Goal: Find specific fact: Find specific fact

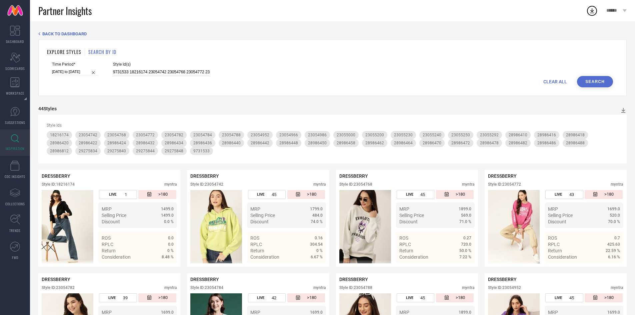
click at [176, 72] on input "9731533 18216174 23054742 23054768 23054772 23054782 23054784 23054788 23054952…" at bounding box center [161, 72] width 97 height 8
paste input "33842909 33842912 11005704 15083182 23514848 23514972 24024374 25981604 2976094…"
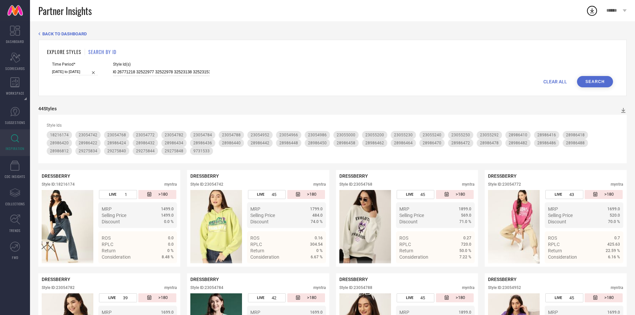
type input "33842909 33842912 11005704 15083182 23514848 23514972 24024374 25981604 2976094…"
click at [594, 79] on button "Search" at bounding box center [595, 81] width 36 height 11
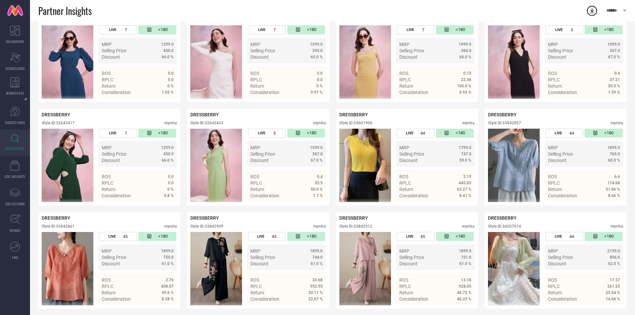
scroll to position [1526, 0]
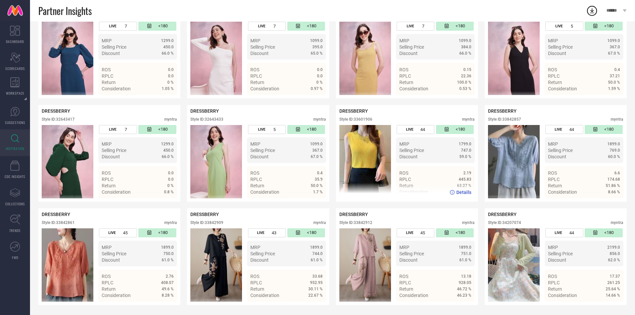
click at [362, 121] on div "Style ID: 33601906" at bounding box center [355, 119] width 33 height 5
copy div "33601906"
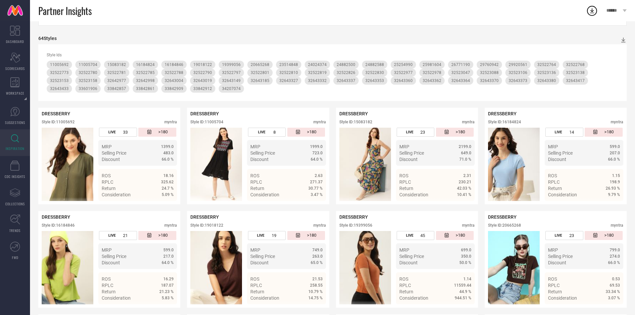
scroll to position [0, 0]
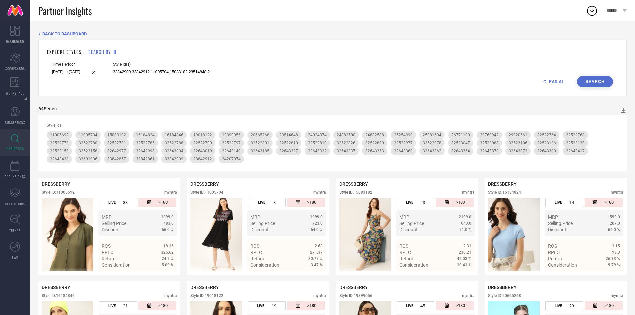
click at [147, 72] on input "33842909 33842912 11005704 15083182 23514848 23514972 24024374 25981604 2976094…" at bounding box center [161, 72] width 97 height 8
paste input "32522937 32522939 32522940 23588202 26726856 29920448 32381072 32522239 3252227…"
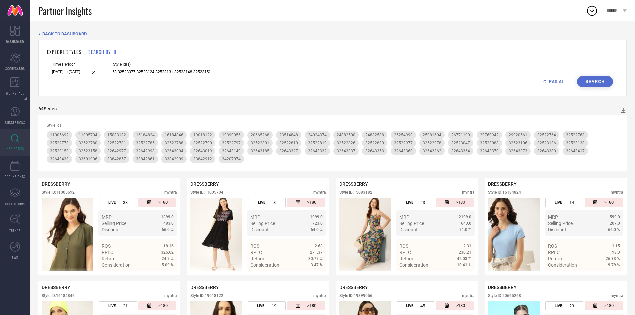
type input "32522937 32522939 32522940 23588202 26726856 29920448 32381072 32522239 3252227…"
click at [595, 80] on button "Search" at bounding box center [595, 81] width 36 height 11
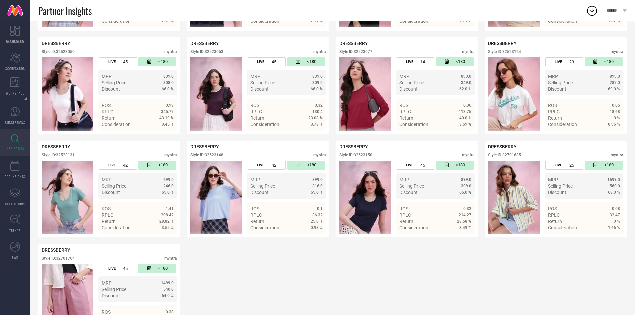
scroll to position [1207, 0]
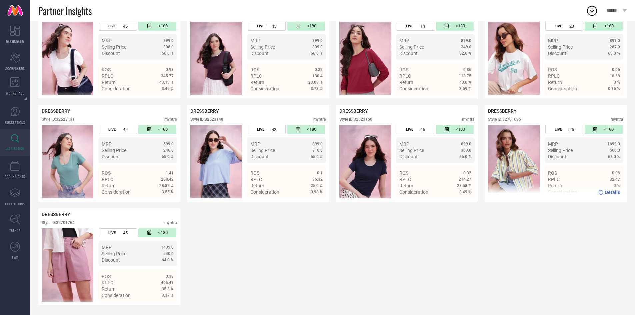
click at [518, 116] on div "DRESSBERRY Style ID: 32701685 myntra" at bounding box center [555, 116] width 135 height 17
copy div "32701685"
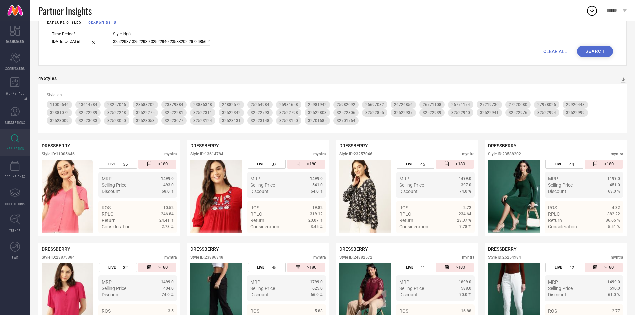
scroll to position [0, 0]
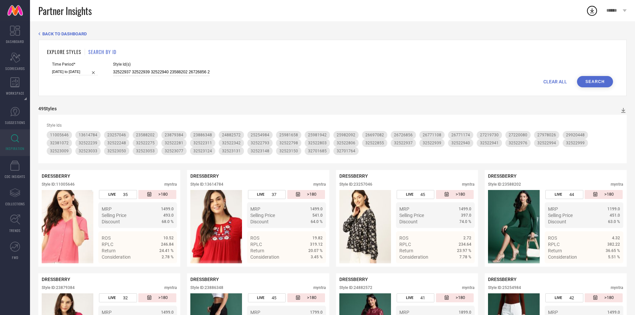
click at [180, 72] on input "32522937 32522939 32522940 23588202 26726856 29920448 32381072 32522239 3252227…" at bounding box center [161, 72] width 97 height 8
paste input "32522947 32522948 32522953 32522956 32522957 32522958 32522959 32522964 3252297…"
type input "32522947 32522948 32522953 32522956 32522957 32522958 32522959 32522964 3252297…"
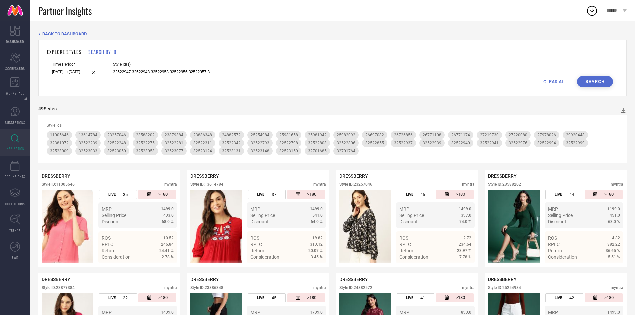
click at [598, 82] on button "Search" at bounding box center [595, 81] width 36 height 11
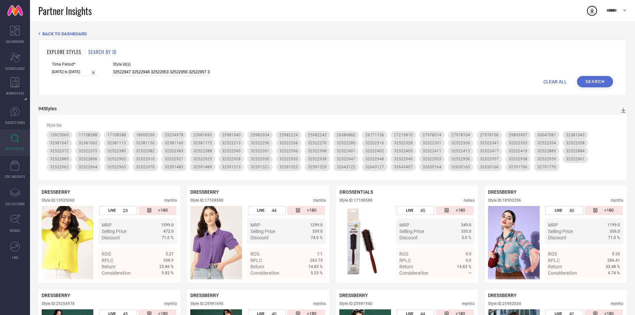
click at [174, 74] on input "32522947 32522948 32522953 32522956 32522957 32522958 32522959 32522964 3252297…" at bounding box center [161, 72] width 97 height 8
paste input
paste input "28583772 28583812 28583832 28583838 28583866 28583874 27708756 28983964 3112312…"
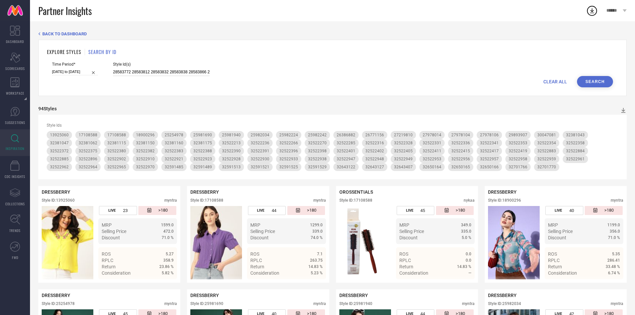
scroll to position [0, 1128]
type input "28583772 28583812 28583832 28583838 28583866 28583874 27708756 28983964 3112312…"
click at [592, 80] on button "Search" at bounding box center [595, 81] width 36 height 11
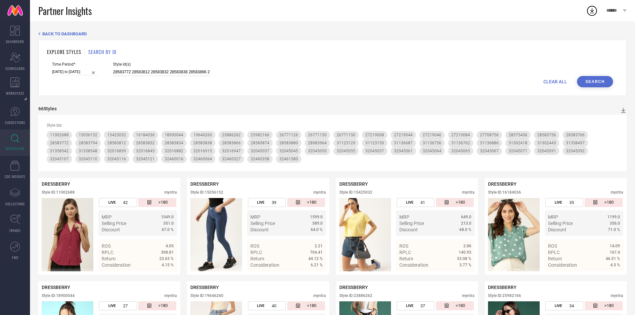
click at [187, 72] on input "28583772 28583812 28583832 28583838 28583866 28583874 27708756 28983964 3112312…" at bounding box center [161, 72] width 97 height 8
